Goal: Task Accomplishment & Management: Use online tool/utility

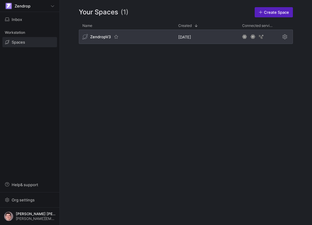
click at [253, 36] on icon "Press SPACE to select this row." at bounding box center [252, 36] width 1 height 1
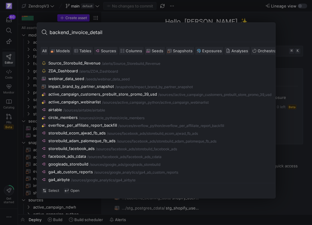
type input "backend_invoice_details"
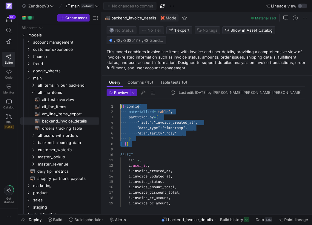
drag, startPoint x: 138, startPoint y: 145, endPoint x: 106, endPoint y: 106, distance: 50.6
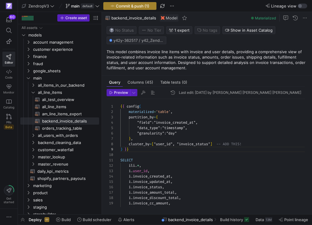
click at [143, 7] on span "Commit & push (1)" at bounding box center [132, 6] width 33 height 5
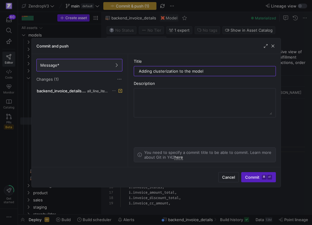
type input "Adding clusterization to the model"
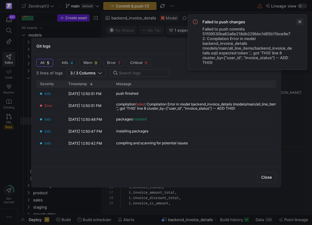
click at [300, 22] on span at bounding box center [299, 21] width 7 height 7
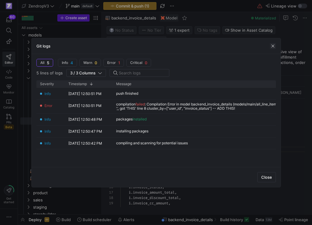
click at [275, 45] on span "button" at bounding box center [273, 46] width 6 height 6
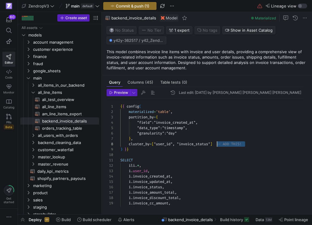
scroll to position [38, 97]
drag, startPoint x: 247, startPoint y: 144, endPoint x: 217, endPoint y: 146, distance: 29.9
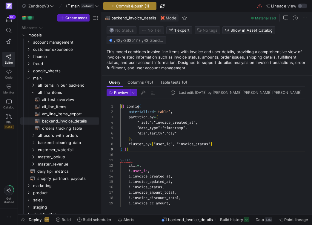
click at [139, 5] on span "Commit & push (1)" at bounding box center [132, 6] width 33 height 5
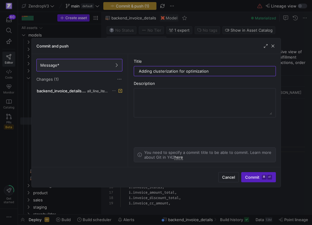
type input "Adding clusterization for optimization"
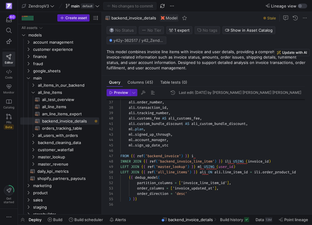
click at [260, 220] on span "Data" at bounding box center [259, 219] width 8 height 5
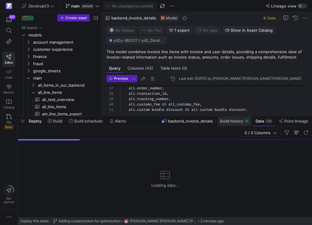
click at [232, 123] on span "Build history" at bounding box center [231, 120] width 23 height 5
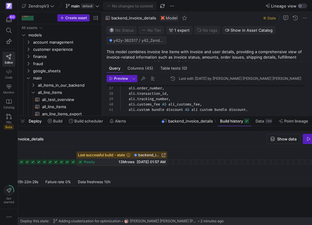
scroll to position [0, 74]
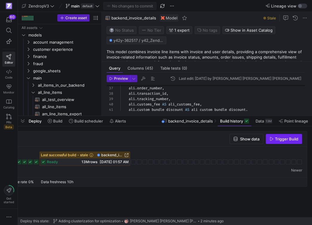
click at [284, 142] on span "button" at bounding box center [284, 139] width 36 height 10
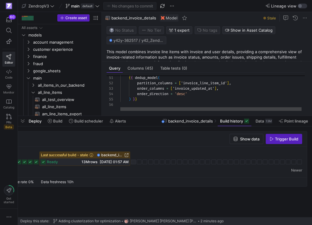
scroll to position [10, 0]
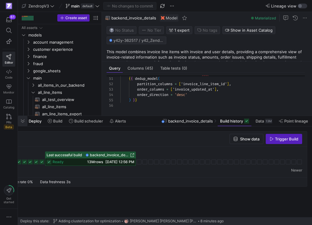
click at [22, 123] on span "button" at bounding box center [23, 121] width 10 height 10
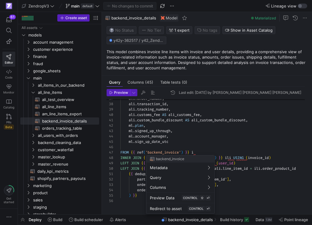
click at [189, 138] on div at bounding box center [156, 112] width 312 height 225
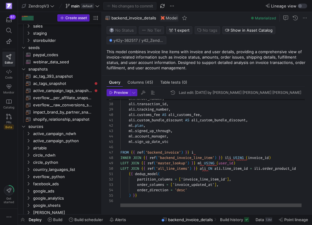
scroll to position [297, 0]
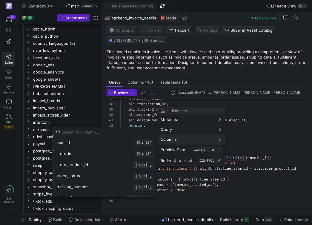
click at [124, 134] on input at bounding box center [107, 131] width 91 height 5
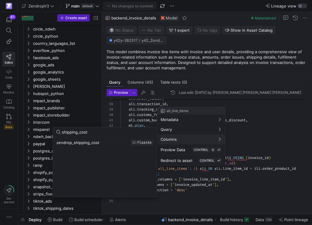
type input "shipping_cost"
click at [87, 143] on div "zendrop_shipping_cost FLOAT64" at bounding box center [105, 142] width 104 height 11
drag, startPoint x: 100, startPoint y: 143, endPoint x: 71, endPoint y: 143, distance: 29.2
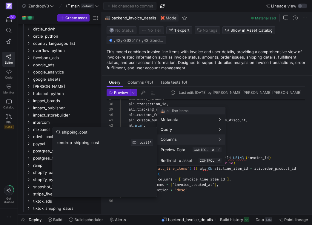
click at [71, 143] on div "zendrop_shipping_cost FLOAT64" at bounding box center [105, 142] width 104 height 11
click at [130, 121] on div at bounding box center [156, 112] width 312 height 225
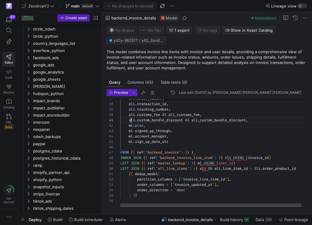
click at [130, 121] on div "ali . order_number , ali . transaction_id , ali . tracking_number , ali . custo…" at bounding box center [216, 52] width 193 height 309
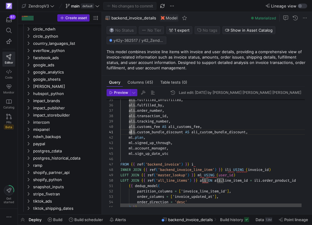
click at [142, 121] on div "ali . order_number , ali . transaction_id , ali . tracking_number , ali . custo…" at bounding box center [216, 64] width 193 height 309
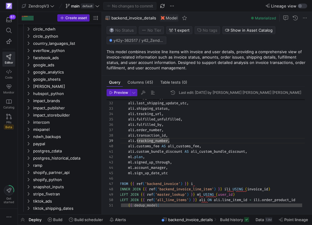
click at [143, 121] on div "ali . order_number , ali . transaction_id , ali . tracking_number , ali . custo…" at bounding box center [216, 83] width 193 height 309
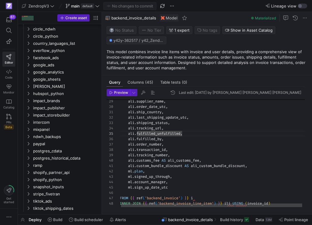
click at [187, 124] on div "ali . order_number , ali . transaction_id , ali . tracking_number , ali . custo…" at bounding box center [216, 97] width 193 height 309
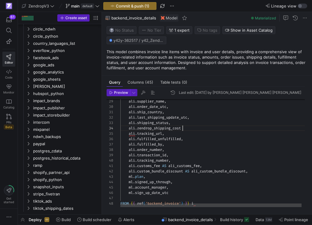
scroll to position [16, 64]
click at [162, 128] on div "ali . order_number , ali . transaction_id , ali . tracking_number , ali . custo…" at bounding box center [216, 100] width 193 height 314
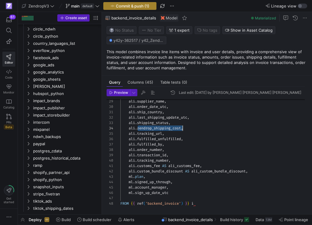
click at [141, 7] on span "Commit & push (1)" at bounding box center [132, 6] width 33 height 5
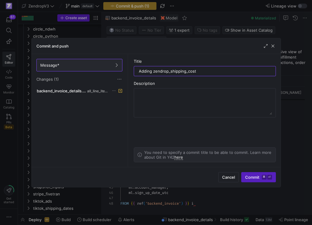
type input "Adding zendrop_shipping_cost"
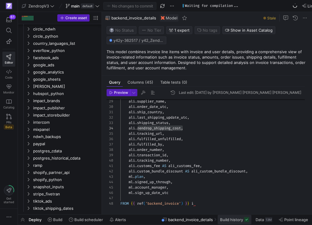
click at [231, 220] on span "Build history" at bounding box center [231, 219] width 23 height 5
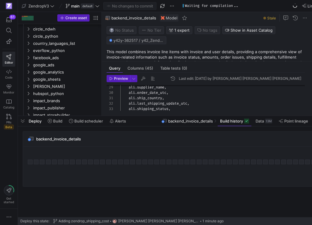
scroll to position [0, 74]
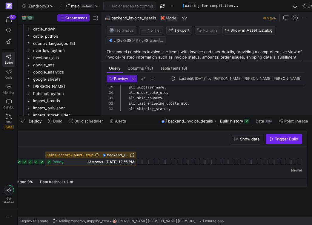
click at [276, 142] on span "button" at bounding box center [284, 139] width 36 height 10
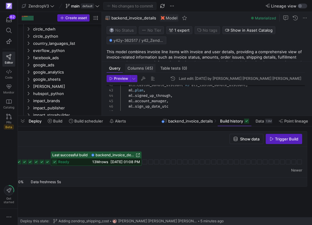
click at [149, 67] on span "(45)" at bounding box center [149, 68] width 8 height 4
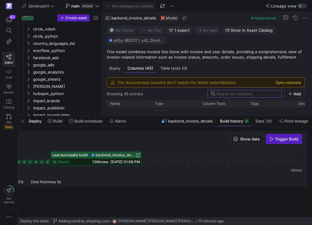
click at [301, 81] on button "Sync columns" at bounding box center [287, 82] width 25 height 5
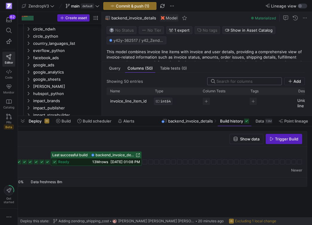
click at [228, 81] on input at bounding box center [246, 81] width 61 height 5
type input "zendrop_shipp"
click at [143, 102] on p "zendrop_shipping_cost" at bounding box center [129, 101] width 38 height 12
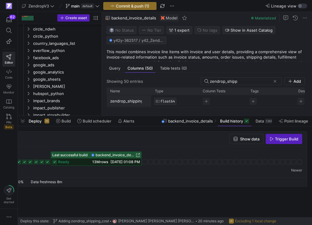
scroll to position [0, 0]
click at [137, 102] on p "zendrop_shipping_cost" at bounding box center [129, 101] width 38 height 12
click at [137, 102] on input "zendrop_shipping_cost" at bounding box center [126, 100] width 32 height 11
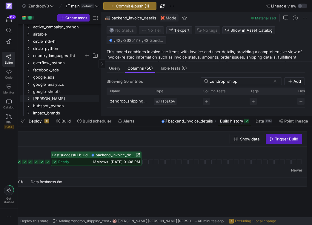
scroll to position [332, 0]
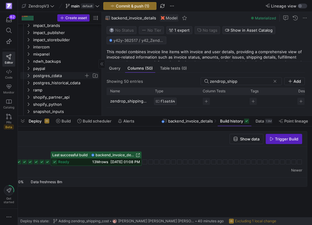
click at [52, 74] on span "postgres_cdata" at bounding box center [58, 75] width 51 height 7
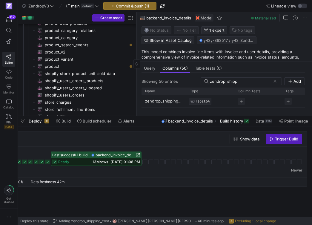
drag, startPoint x: 101, startPoint y: 76, endPoint x: 136, endPoint y: 79, distance: 35.0
click at [136, 79] on div at bounding box center [136, 64] width 0 height 104
click at [99, 89] on span "shopify_users_orders_updated​​​​​​​​​" at bounding box center [86, 87] width 82 height 7
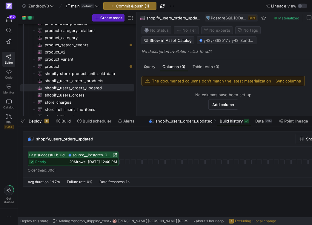
click at [287, 84] on div "The documented columns don't match the latest materialization Sync columns" at bounding box center [223, 81] width 163 height 10
click at [291, 82] on button "Sync columns" at bounding box center [287, 80] width 25 height 5
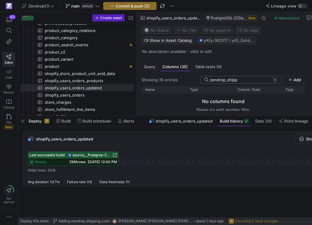
click at [278, 81] on span at bounding box center [275, 80] width 6 height 6
click at [78, 163] on span "29M rows" at bounding box center [77, 161] width 16 height 4
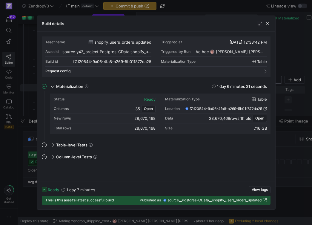
click at [22, 152] on div at bounding box center [156, 112] width 312 height 225
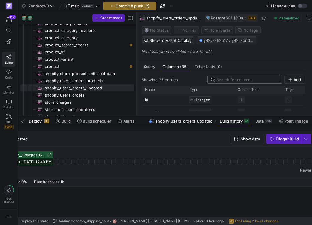
scroll to position [0, 74]
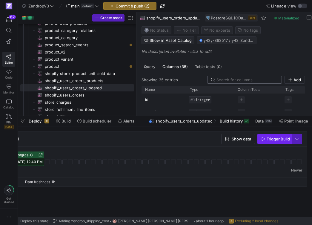
click at [280, 138] on span "Trigger Build" at bounding box center [277, 138] width 23 height 5
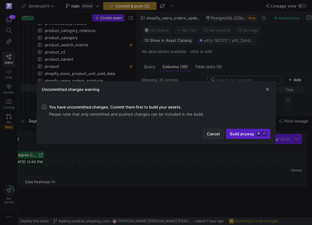
click at [217, 135] on span "Cancel" at bounding box center [213, 133] width 13 height 5
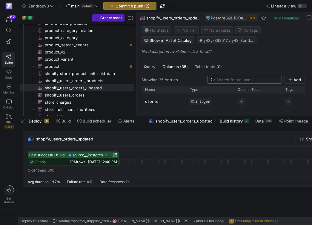
scroll to position [7, 0]
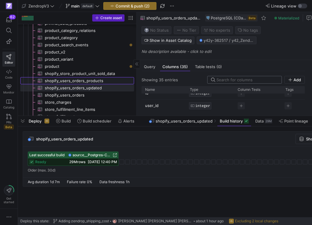
click at [92, 83] on span "shopify_users_orders_products​​​​​​​​​" at bounding box center [86, 80] width 82 height 7
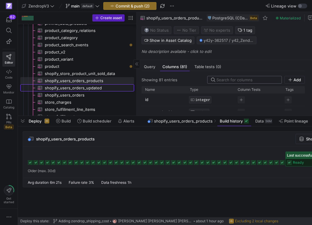
click at [104, 86] on span "shopify_users_orders_updated​​​​​​​​​" at bounding box center [86, 87] width 82 height 7
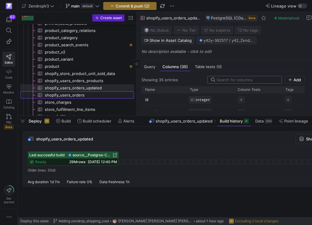
click at [101, 93] on span "shopify_users_orders​​​​​​​​​" at bounding box center [86, 95] width 82 height 7
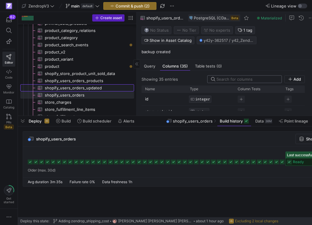
click at [99, 88] on span "shopify_users_orders_updated​​​​​​​​​" at bounding box center [86, 87] width 82 height 7
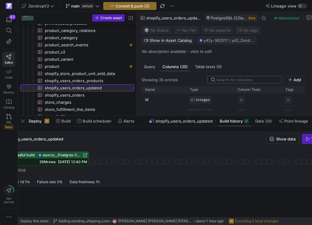
scroll to position [0, 74]
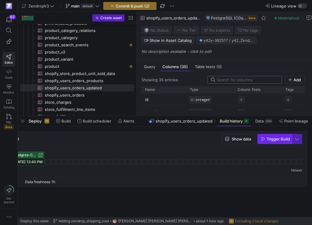
click at [281, 142] on span "button" at bounding box center [274, 139] width 34 height 10
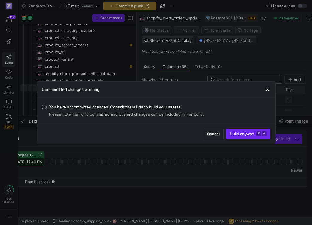
click at [240, 135] on span "Build anyway ⌘ ⏎" at bounding box center [248, 133] width 37 height 5
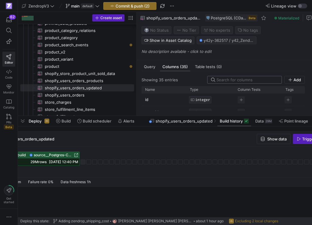
scroll to position [0, 0]
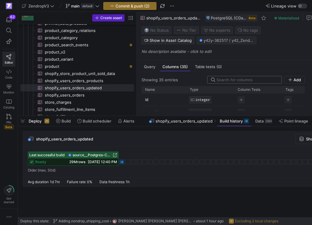
click at [122, 160] on icon at bounding box center [121, 161] width 5 height 5
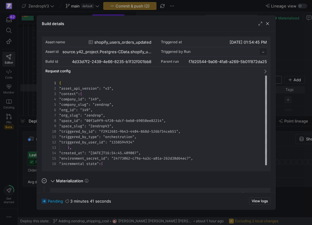
scroll to position [54, 0]
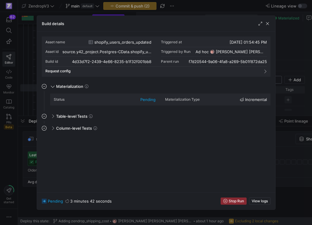
click at [21, 142] on div at bounding box center [156, 112] width 312 height 225
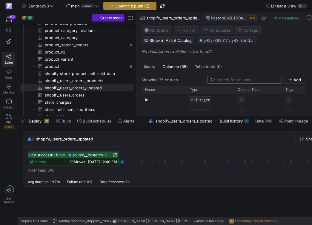
click at [143, 7] on span "Commit & push (2)" at bounding box center [132, 6] width 34 height 5
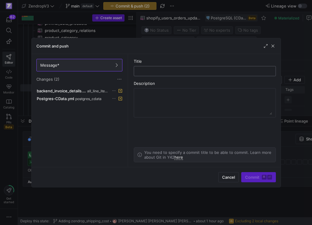
click at [140, 70] on input "text" at bounding box center [205, 71] width 132 height 5
type input "Adding columns"
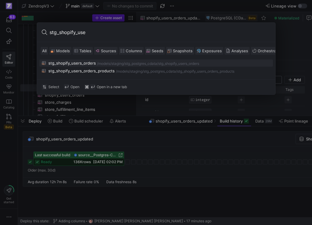
type input "stg_shopify_user"
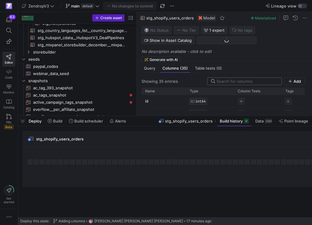
scroll to position [415, 0]
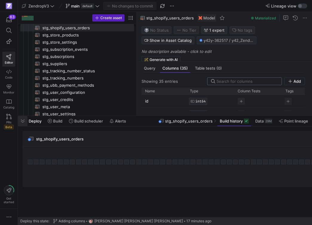
click at [23, 120] on span "button" at bounding box center [23, 121] width 10 height 10
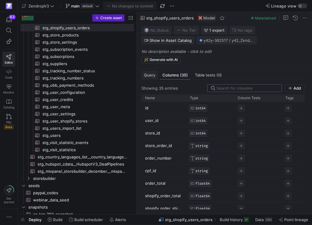
click at [154, 74] on span "Query" at bounding box center [149, 75] width 11 height 4
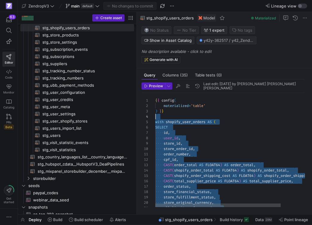
scroll to position [21, 0]
drag, startPoint x: 177, startPoint y: 153, endPoint x: 144, endPoint y: 122, distance: 45.2
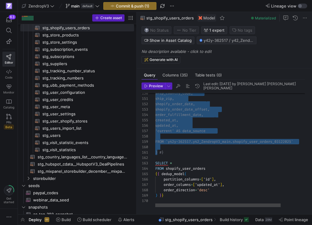
scroll to position [5, 0]
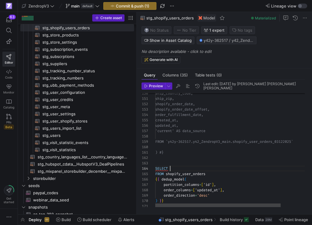
scroll to position [16, 15]
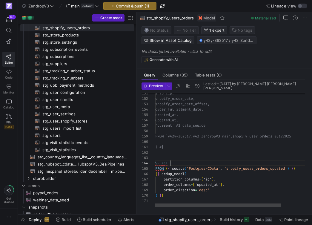
scroll to position [16, 15]
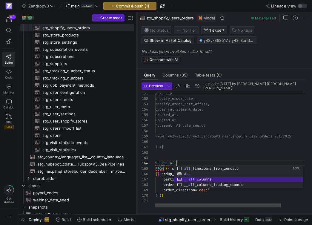
scroll to position [43, 41]
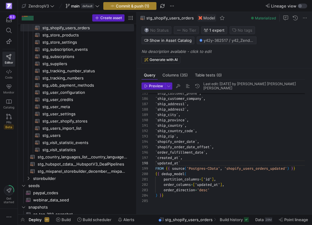
click at [145, 9] on span "button" at bounding box center [130, 5] width 53 height 7
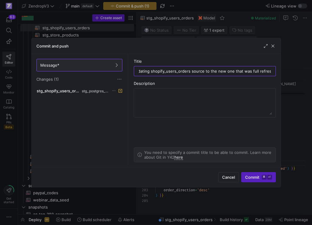
scroll to position [0, 9]
type input "Updating shopify_users_orders source to the new one that was full refreshed"
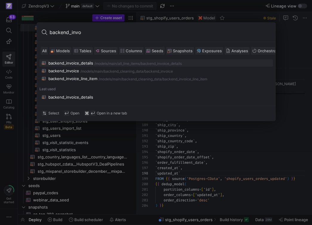
type input "backend_invoi"
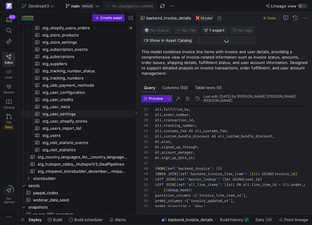
scroll to position [93, 0]
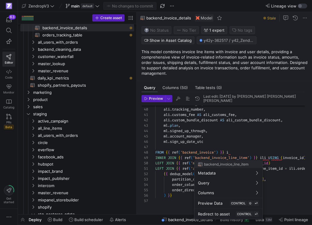
click at [208, 157] on div at bounding box center [156, 112] width 312 height 225
click at [209, 152] on div at bounding box center [156, 112] width 312 height 225
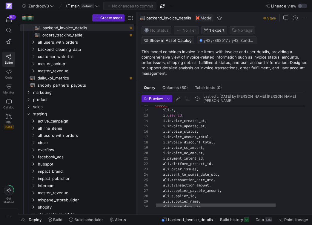
click at [209, 144] on div "ali . order_date_utc , ali . supplier_name , [PERSON_NAME] . supplier_payable_a…" at bounding box center [251, 200] width 193 height 314
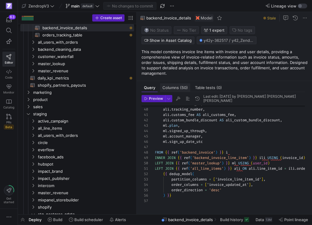
click at [181, 87] on span "(50)" at bounding box center [184, 88] width 8 height 4
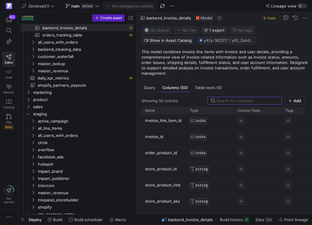
click at [260, 105] on y42-list-view "Showing 50 entries Add Drag here to set row groups Drag here to set column labe…" at bounding box center [222, 153] width 163 height 112
click at [261, 104] on div at bounding box center [246, 100] width 61 height 7
paste input "invoice_discount_total"
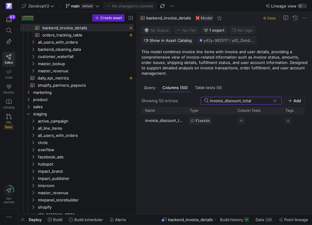
type input "invoice_discount_total"
click at [247, 103] on input "invoice_discount_total" at bounding box center [240, 100] width 61 height 5
